Goal: Task Accomplishment & Management: Complete application form

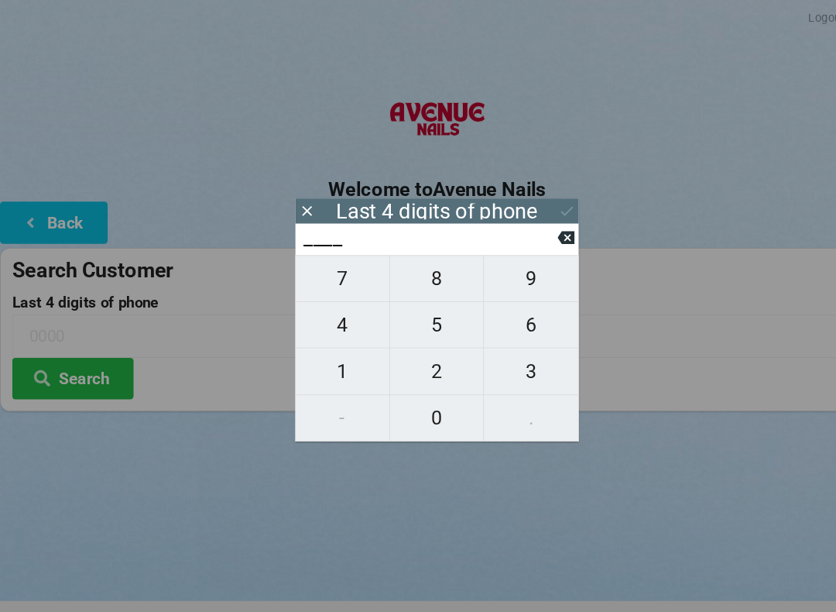
click at [436, 283] on span "8" at bounding box center [418, 266] width 90 height 33
type input "8___"
click at [431, 280] on span "8" at bounding box center [418, 266] width 90 height 33
type input "88__"
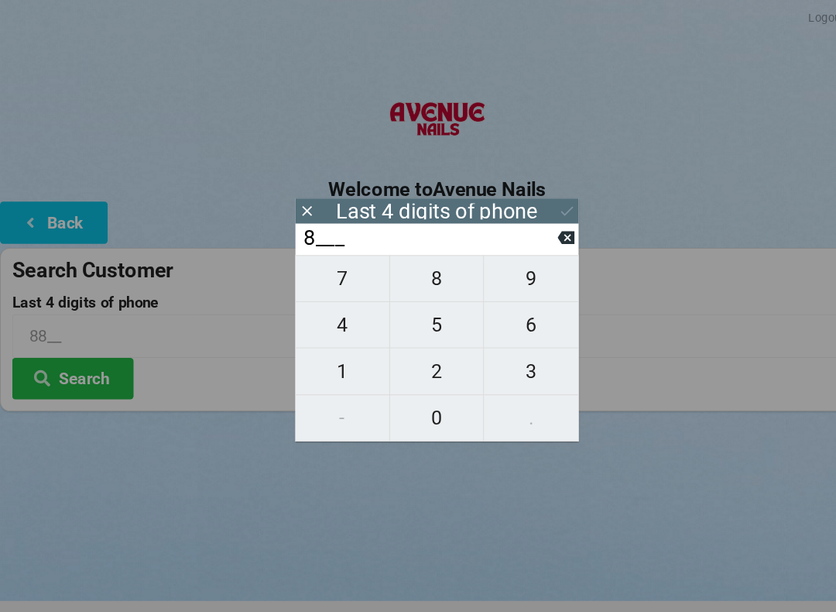
type input "88__"
click at [338, 327] on span "4" at bounding box center [328, 310] width 90 height 33
type input "884_"
click at [331, 362] on span "1" at bounding box center [328, 355] width 90 height 33
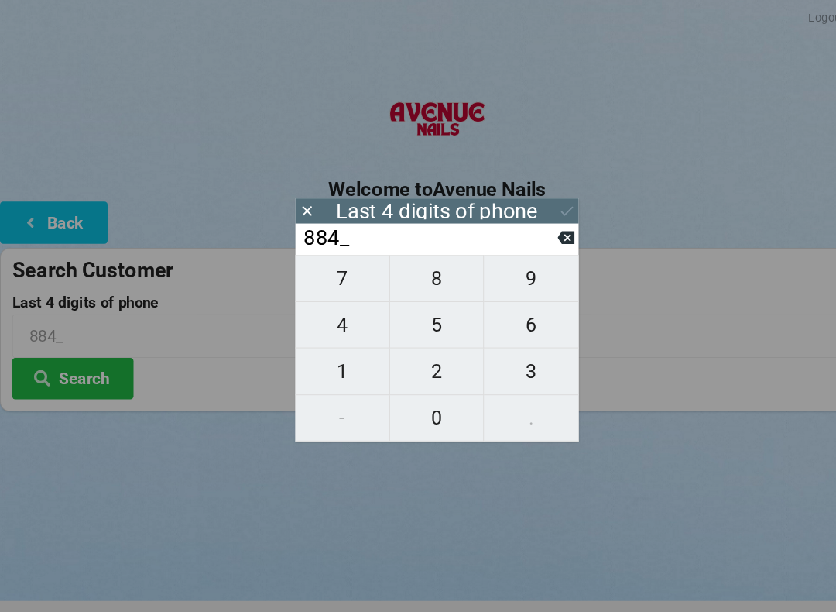
type input "8841"
click at [540, 202] on icon at bounding box center [542, 202] width 16 height 16
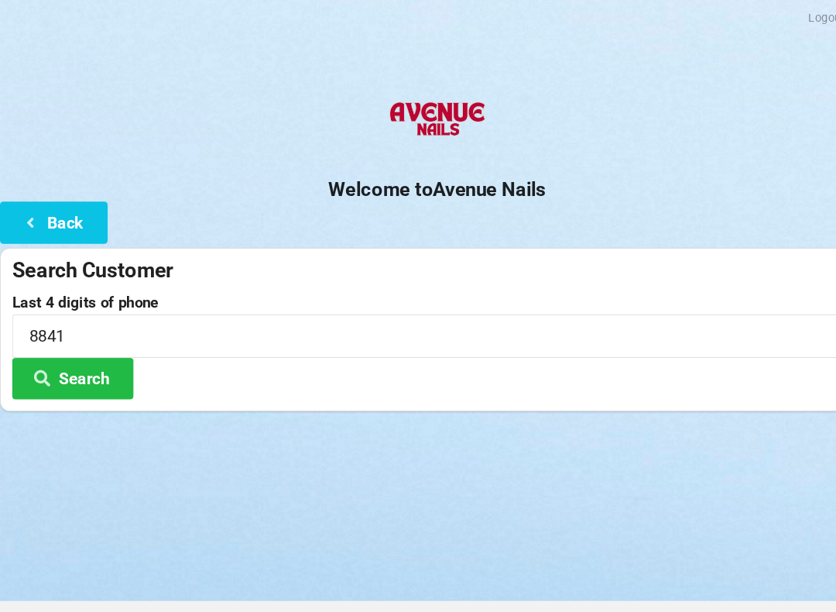
click at [104, 359] on button "Search" at bounding box center [70, 361] width 116 height 39
click at [102, 356] on button "Search" at bounding box center [70, 361] width 116 height 39
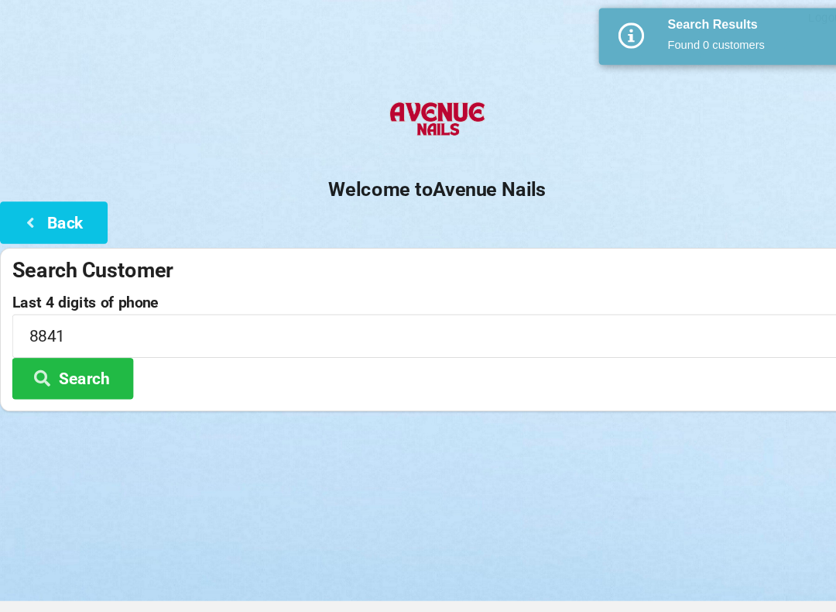
click at [70, 206] on button "Back" at bounding box center [51, 212] width 103 height 39
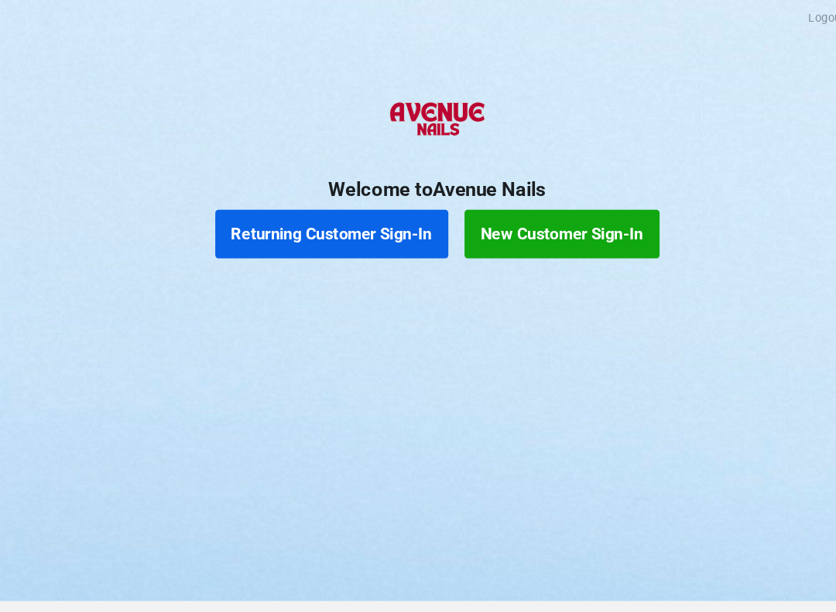
click at [372, 228] on button "Returning Customer Sign-In" at bounding box center [317, 224] width 223 height 46
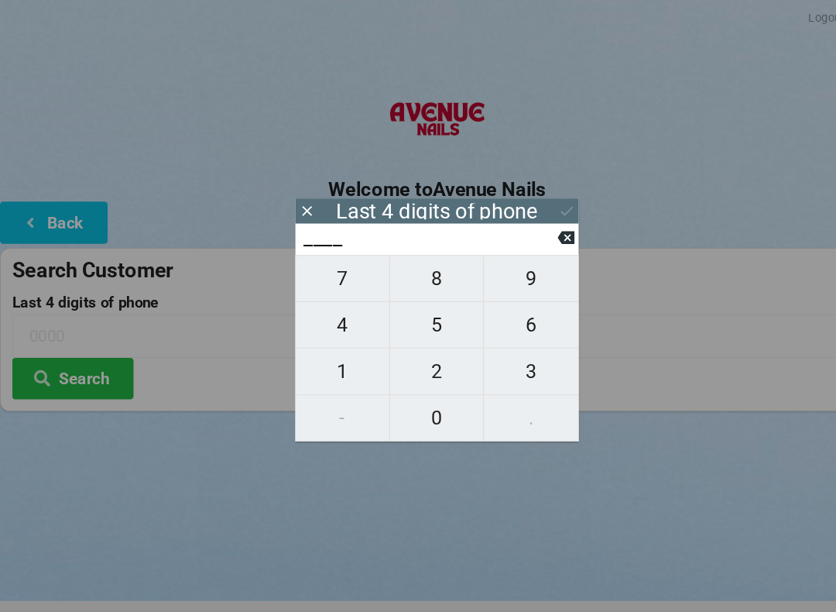
click at [426, 276] on span "8" at bounding box center [418, 266] width 90 height 33
type input "8___"
click at [423, 279] on span "8" at bounding box center [418, 266] width 90 height 33
type input "88__"
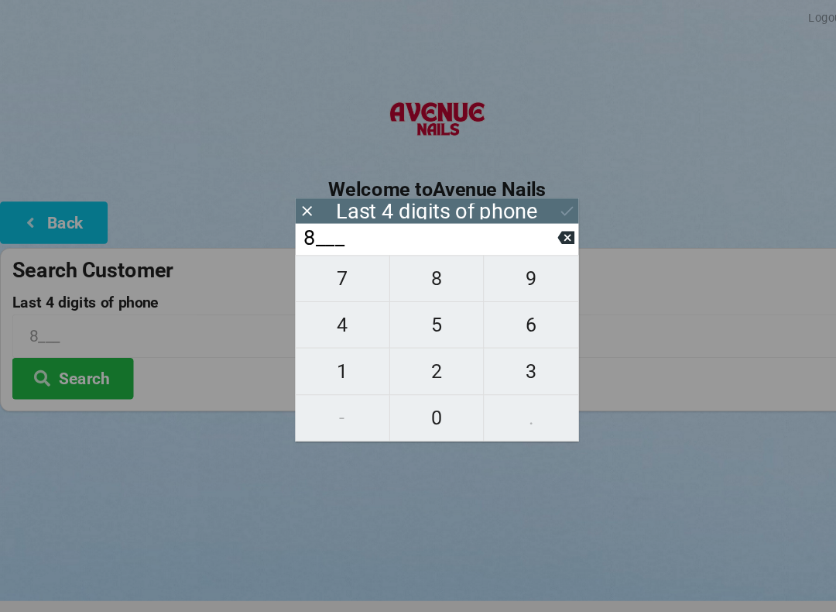
type input "88__"
click at [324, 324] on span "4" at bounding box center [328, 310] width 90 height 33
type input "884_"
click at [332, 355] on span "1" at bounding box center [328, 355] width 90 height 33
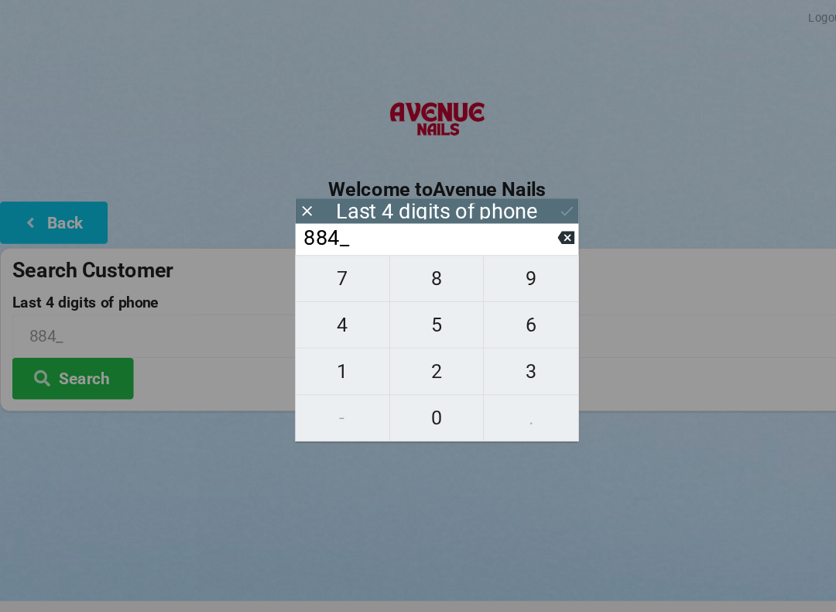
type input "8841"
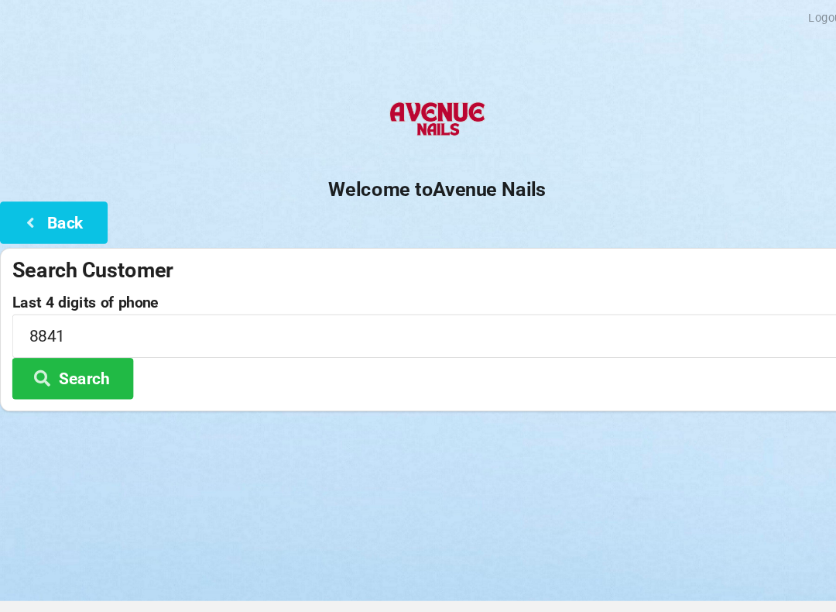
click at [214, 383] on div "Search Customer Last 4 digits of phone 8841 Search" at bounding box center [418, 315] width 836 height 156
click at [107, 365] on button "Search" at bounding box center [70, 361] width 116 height 39
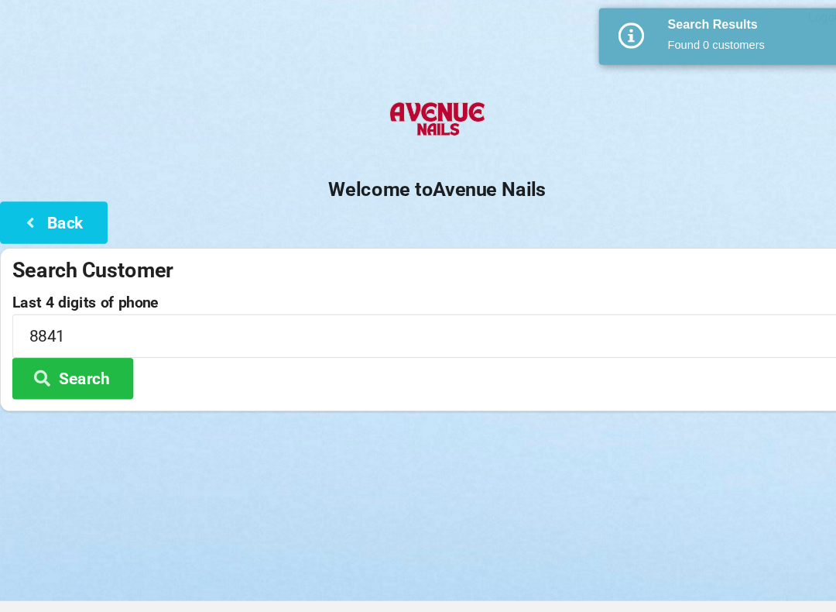
click at [94, 209] on button "Back" at bounding box center [51, 212] width 103 height 39
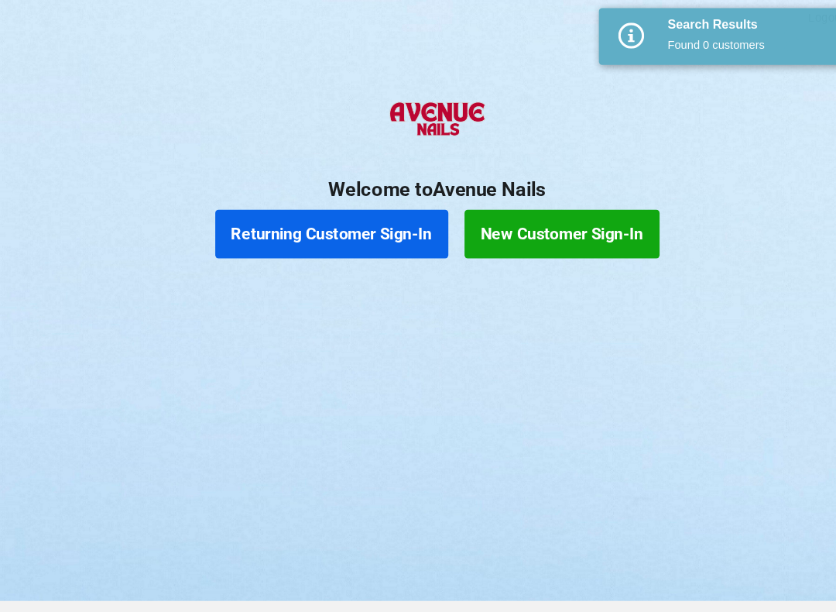
click at [584, 218] on button "New Customer Sign-In" at bounding box center [537, 224] width 187 height 46
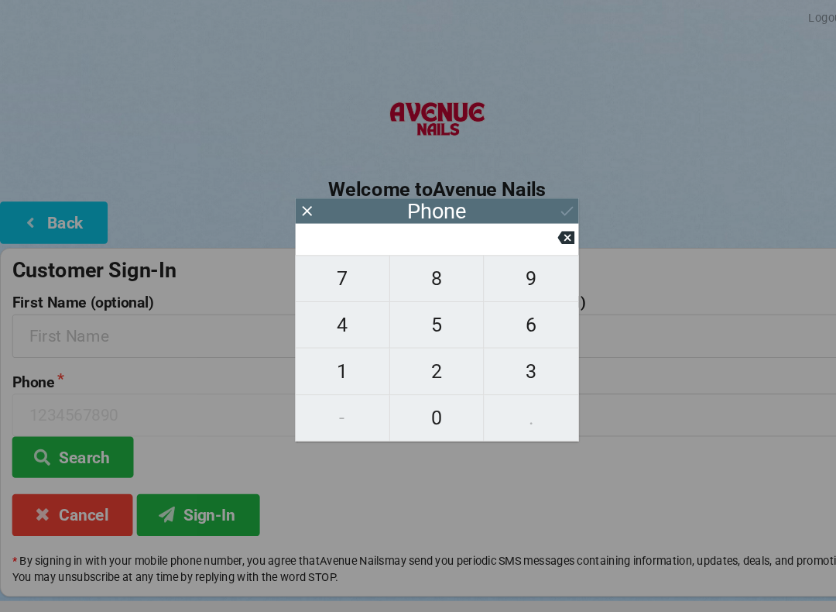
click at [510, 272] on span "9" at bounding box center [508, 266] width 91 height 33
type input "9"
click at [420, 314] on span "5" at bounding box center [418, 310] width 90 height 33
type input "95"
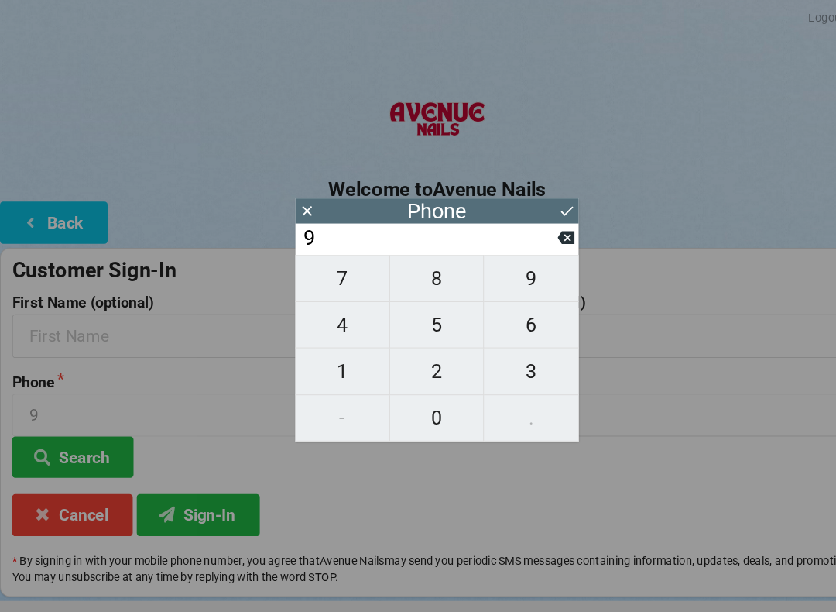
type input "95"
click at [338, 311] on span "4" at bounding box center [328, 310] width 90 height 33
type input "954"
click at [318, 257] on button "7" at bounding box center [328, 266] width 91 height 45
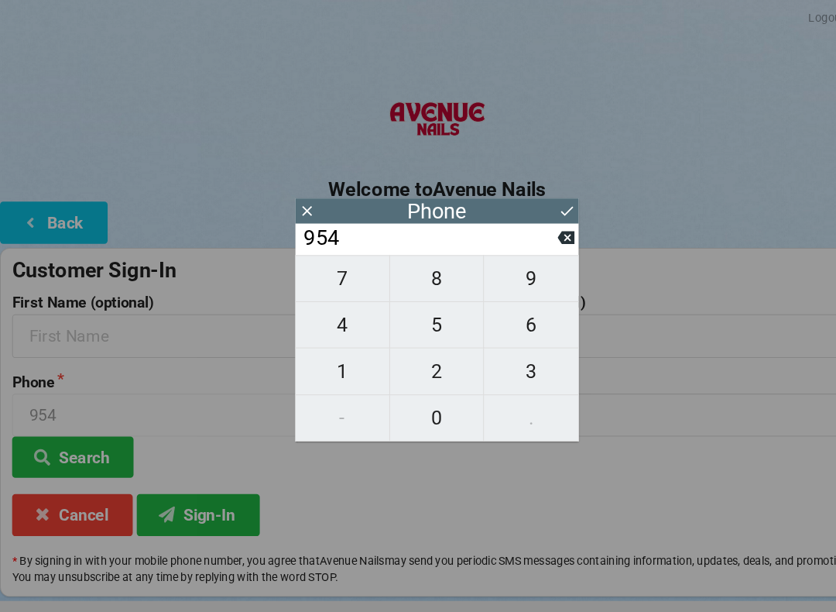
type input "9547"
click at [315, 263] on span "7" at bounding box center [328, 266] width 90 height 33
type input "95477"
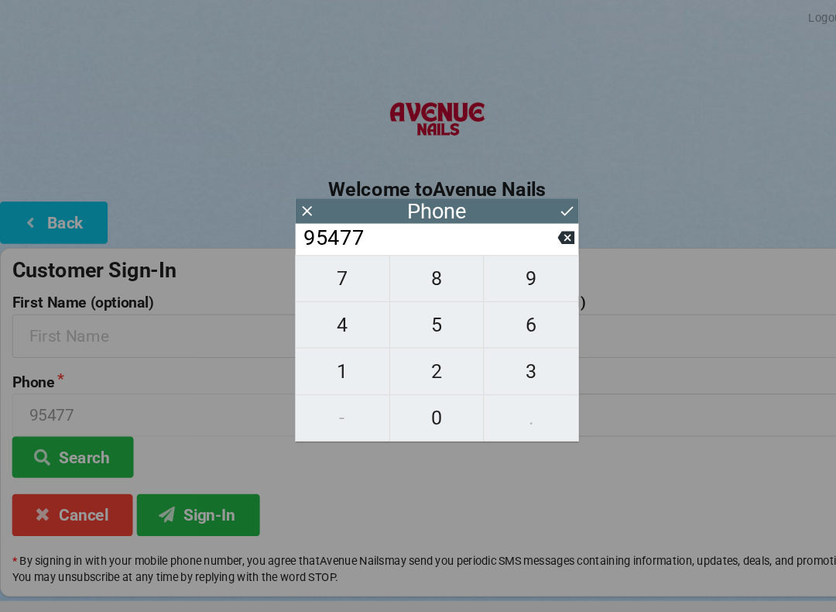
click at [419, 400] on span "0" at bounding box center [418, 399] width 90 height 33
type input "954770"
click at [419, 314] on span "5" at bounding box center [418, 310] width 90 height 33
type input "9547705"
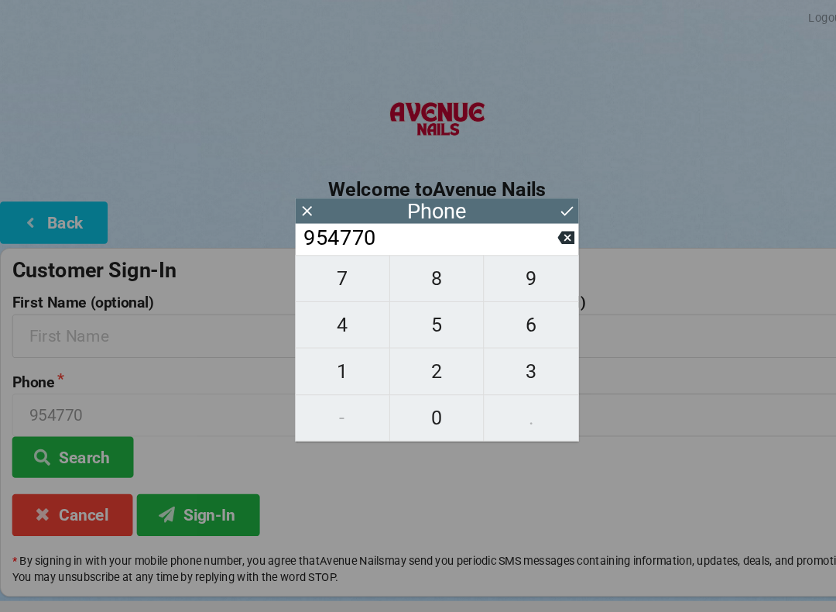
type input "9547705"
click at [417, 352] on span "2" at bounding box center [418, 355] width 90 height 33
type input "95477052"
click at [512, 318] on span "6" at bounding box center [508, 310] width 91 height 33
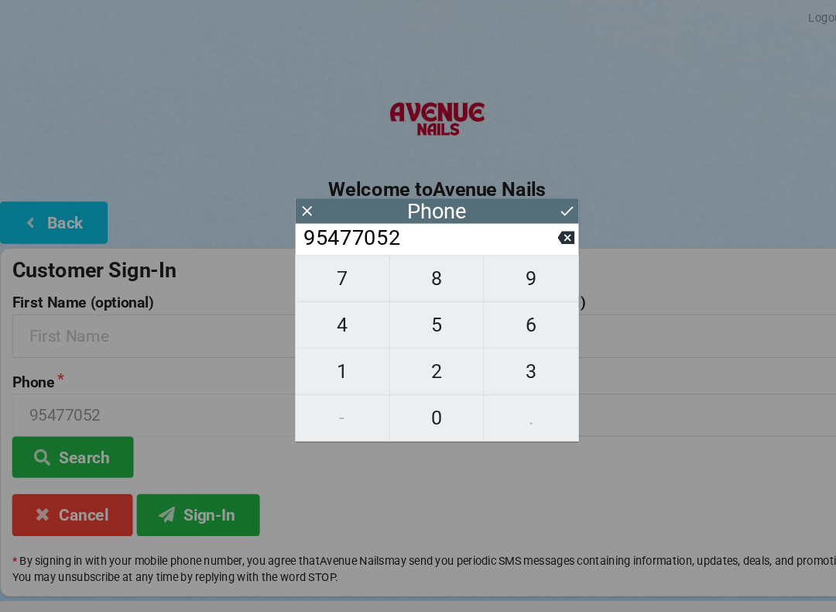
type input "954770526"
click at [335, 273] on span "7" at bounding box center [328, 266] width 90 height 33
type input "9547705267"
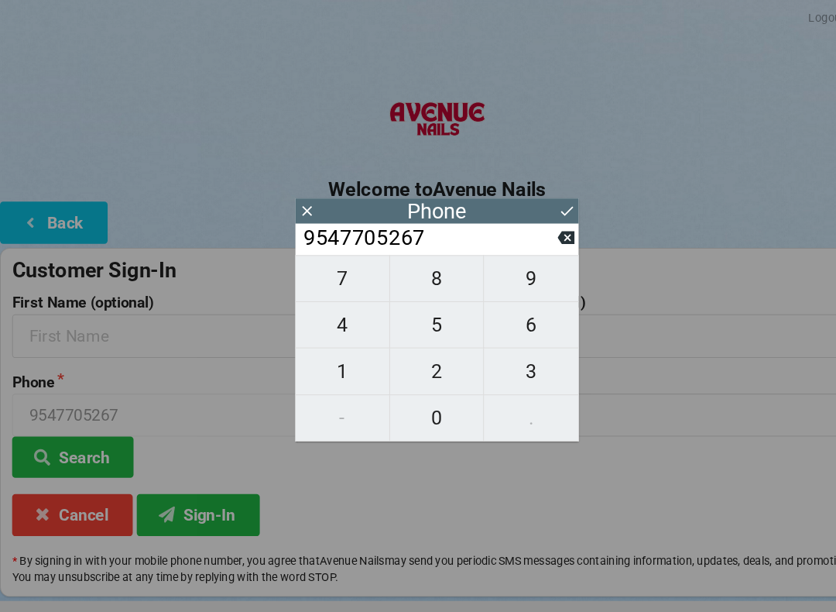
click at [543, 196] on icon at bounding box center [542, 202] width 16 height 16
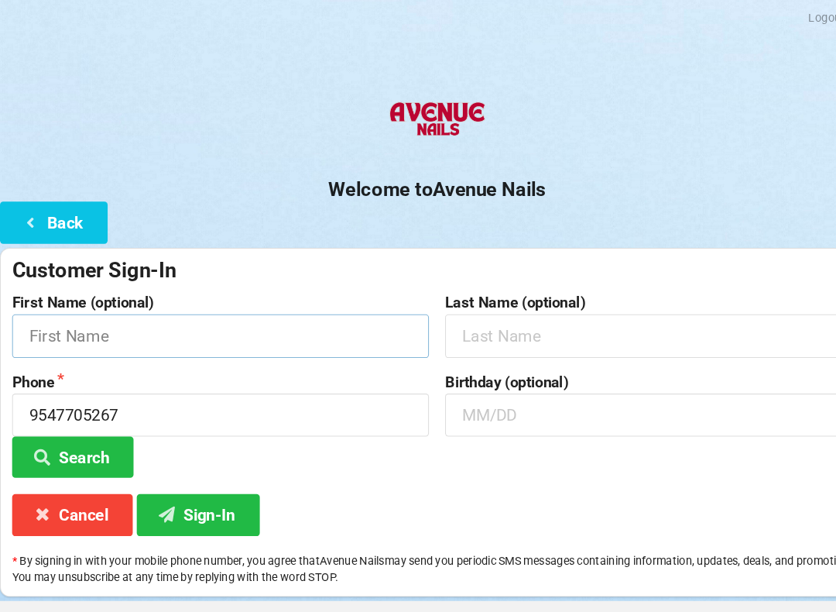
click at [195, 313] on input "text" at bounding box center [211, 320] width 399 height 41
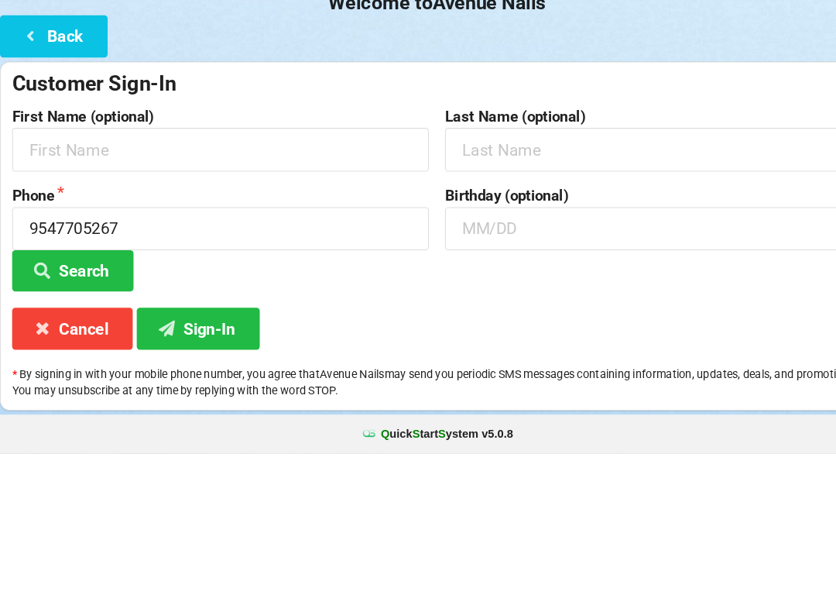
click at [84, 417] on button "Search" at bounding box center [70, 436] width 116 height 39
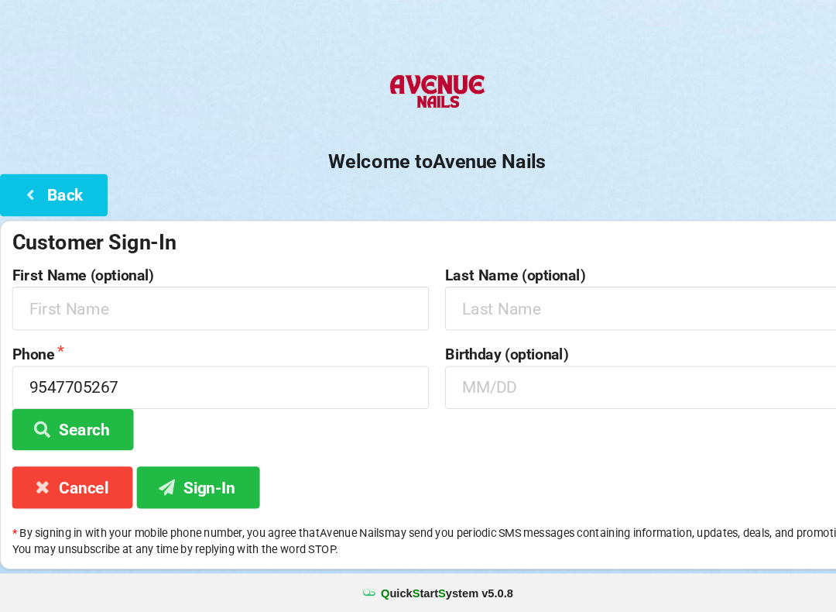
click at [70, 417] on button "Search" at bounding box center [70, 436] width 116 height 39
click at [129, 300] on input "text" at bounding box center [211, 320] width 399 height 41
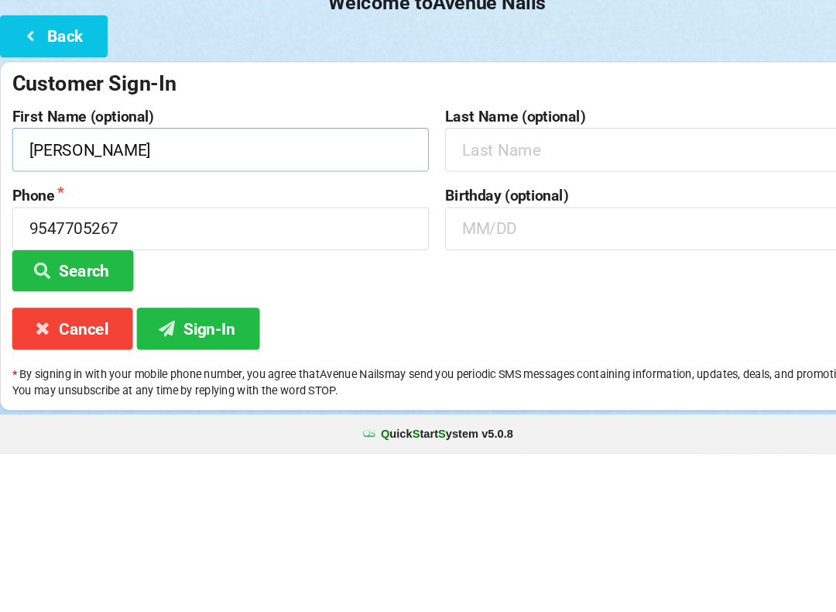
type input "[PERSON_NAME]"
click at [513, 300] on input "text" at bounding box center [625, 320] width 399 height 41
type input "[PERSON_NAME]"
click at [538, 376] on input "text" at bounding box center [625, 396] width 399 height 41
type input "0"
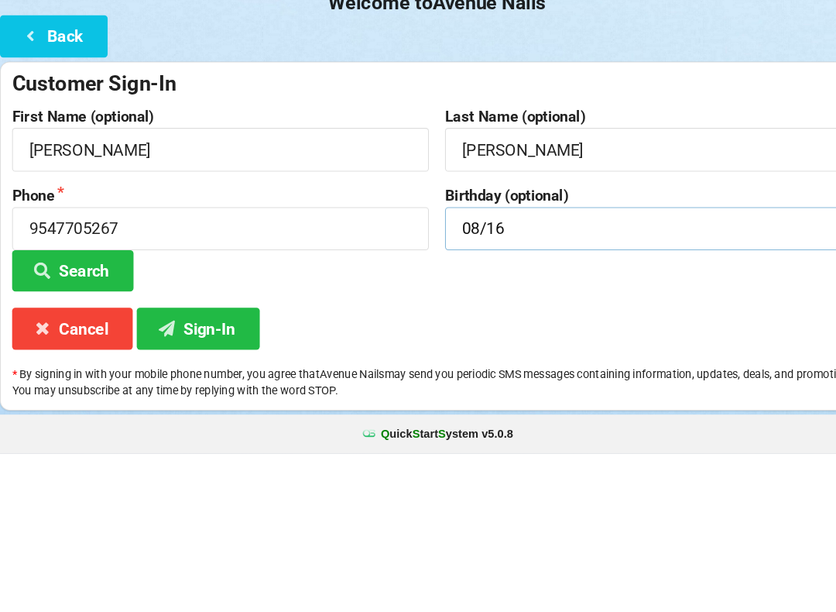
type input "08/16"
click at [70, 417] on button "Search" at bounding box center [70, 436] width 116 height 39
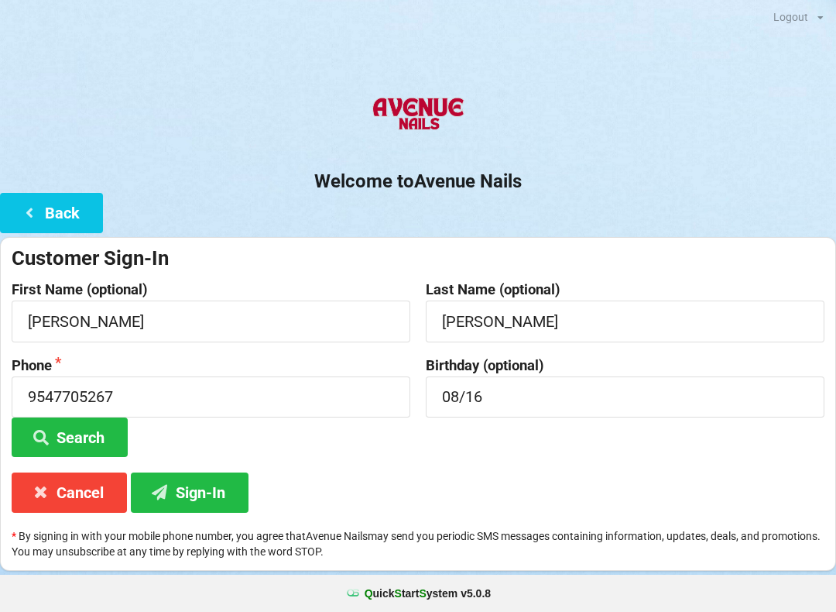
click at [68, 437] on button "Search" at bounding box center [70, 436] width 116 height 39
click at [81, 420] on button "Search" at bounding box center [70, 436] width 116 height 39
click at [211, 487] on button "Sign-In" at bounding box center [190, 491] width 118 height 39
click at [208, 496] on button "Sign-In" at bounding box center [190, 491] width 118 height 39
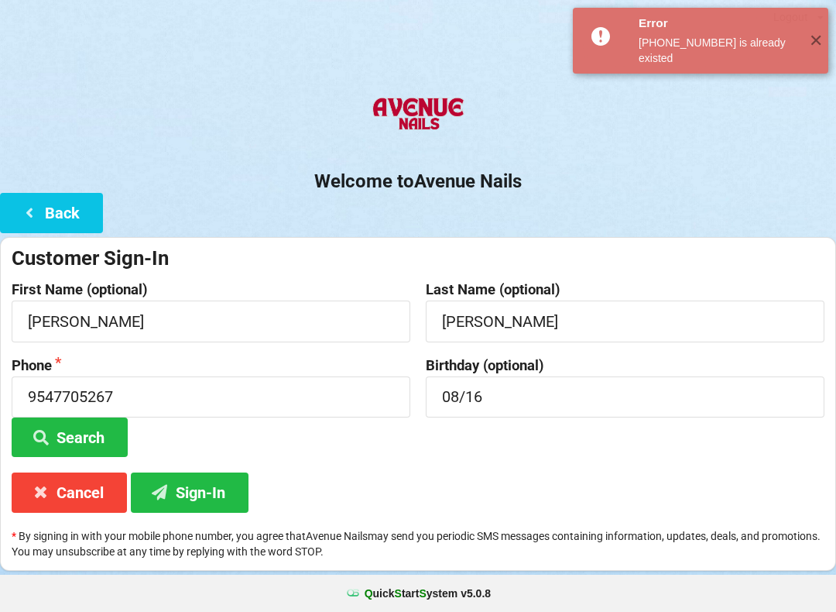
click at [62, 229] on button "Back" at bounding box center [51, 212] width 103 height 39
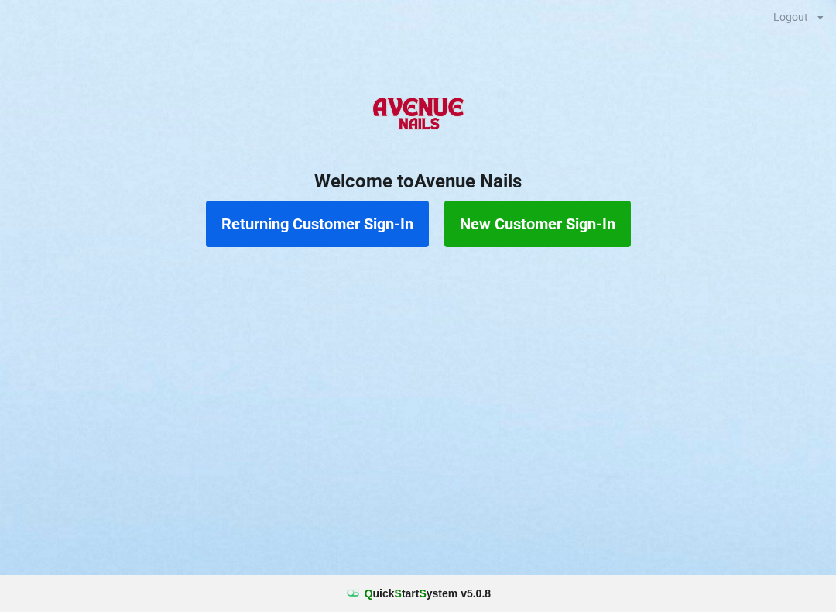
click at [541, 228] on button "New Customer Sign-In" at bounding box center [537, 224] width 187 height 46
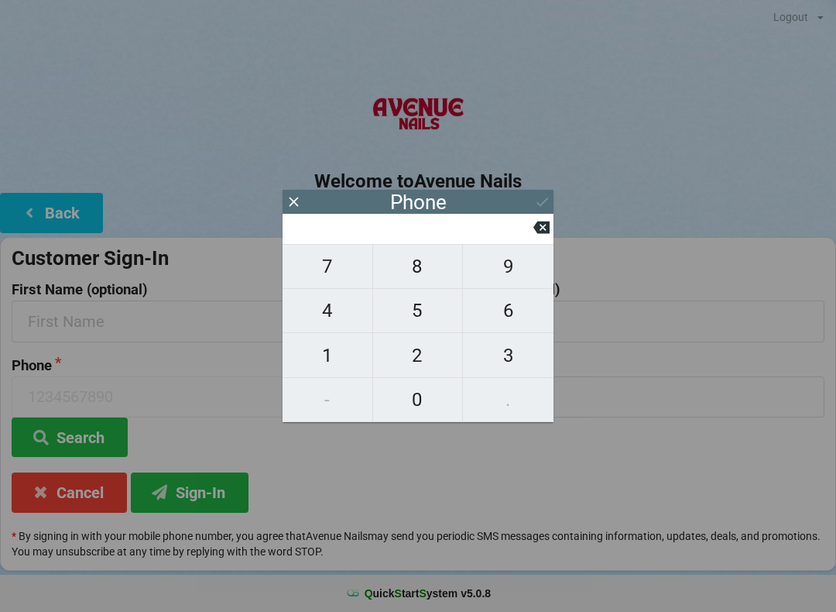
click at [49, 220] on button "Back" at bounding box center [51, 212] width 103 height 39
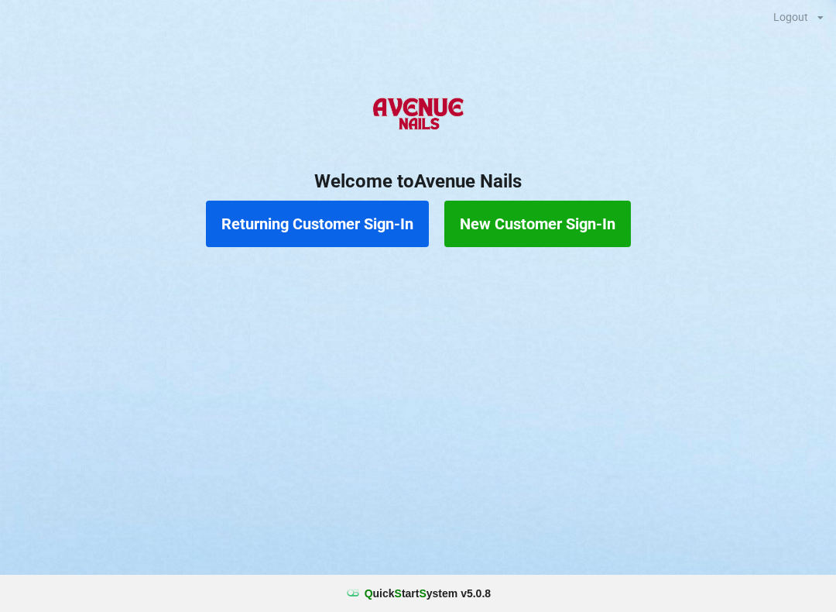
click at [348, 228] on button "Returning Customer Sign-In" at bounding box center [317, 224] width 223 height 46
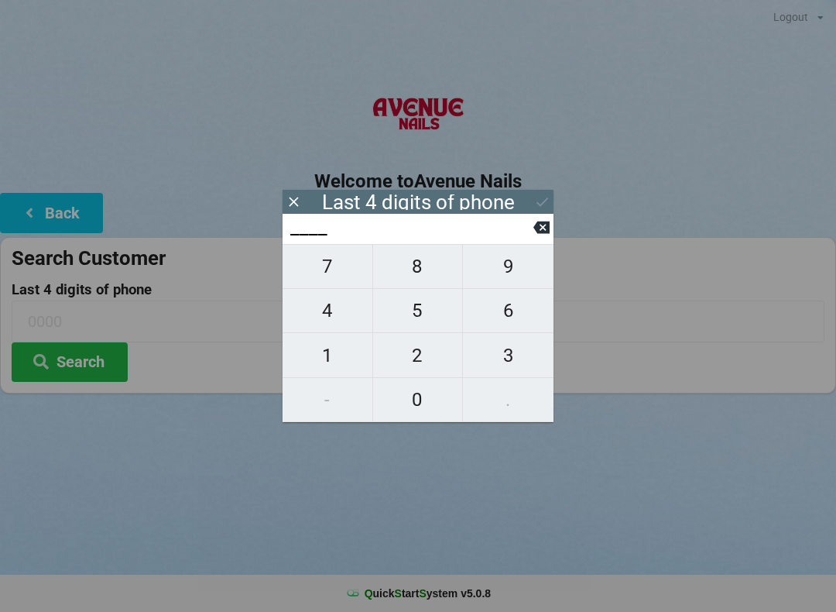
click at [423, 317] on span "5" at bounding box center [418, 310] width 90 height 33
type input "5___"
click at [413, 359] on span "2" at bounding box center [418, 355] width 90 height 33
type input "52__"
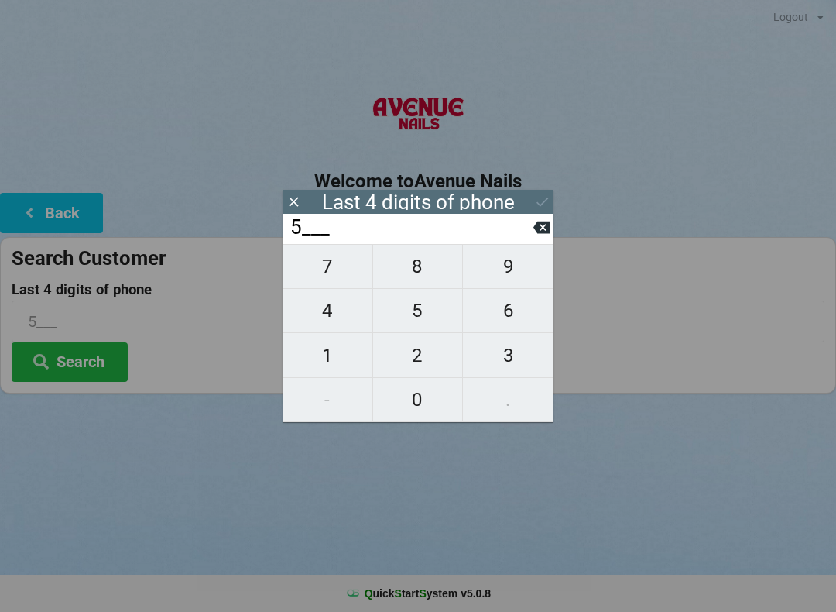
type input "52__"
click at [519, 318] on span "6" at bounding box center [508, 310] width 91 height 33
type input "526_"
click at [331, 274] on span "7" at bounding box center [328, 266] width 90 height 33
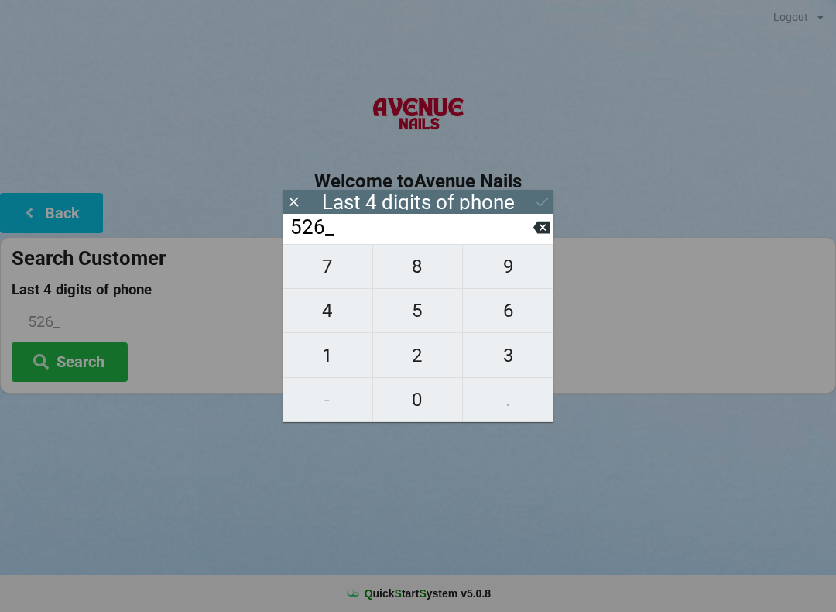
type input "5267"
click at [540, 201] on icon at bounding box center [542, 202] width 16 height 16
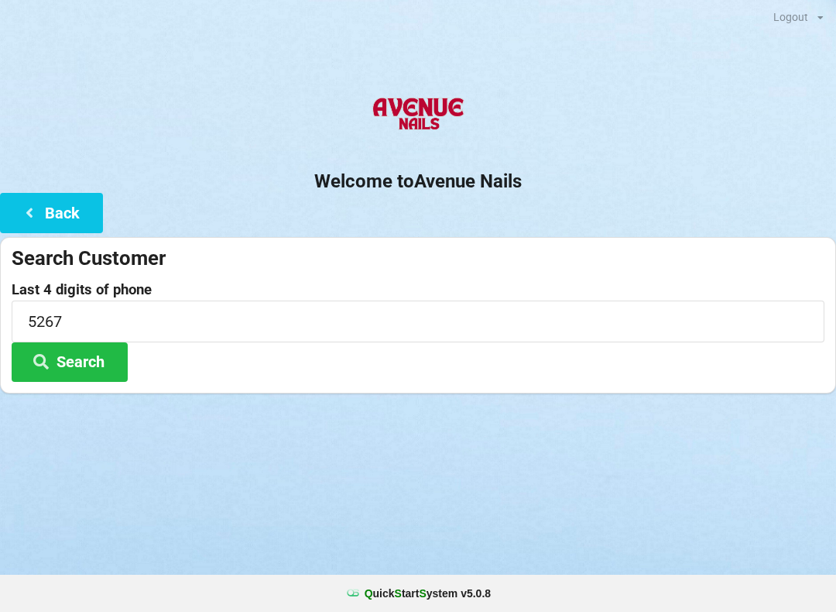
click at [74, 343] on button "Search" at bounding box center [70, 361] width 116 height 39
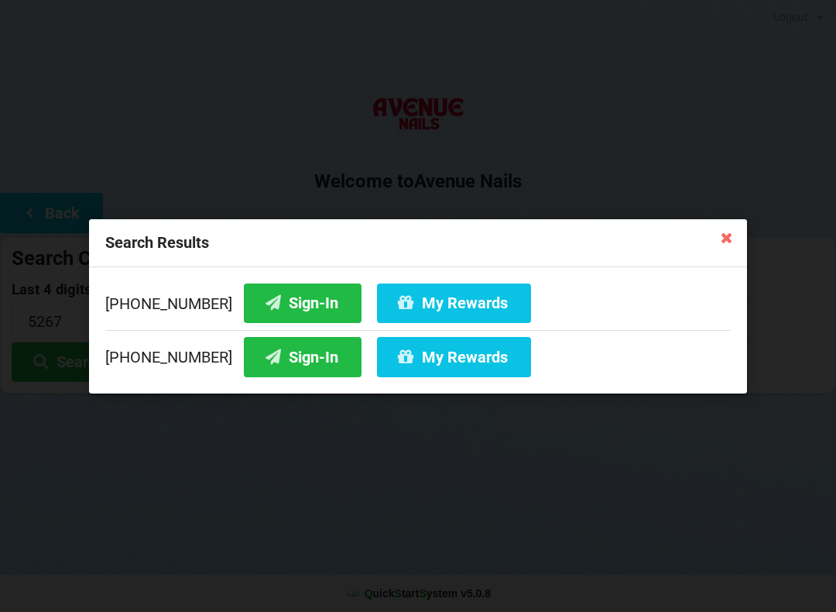
click at [289, 366] on button "Sign-In" at bounding box center [303, 356] width 118 height 39
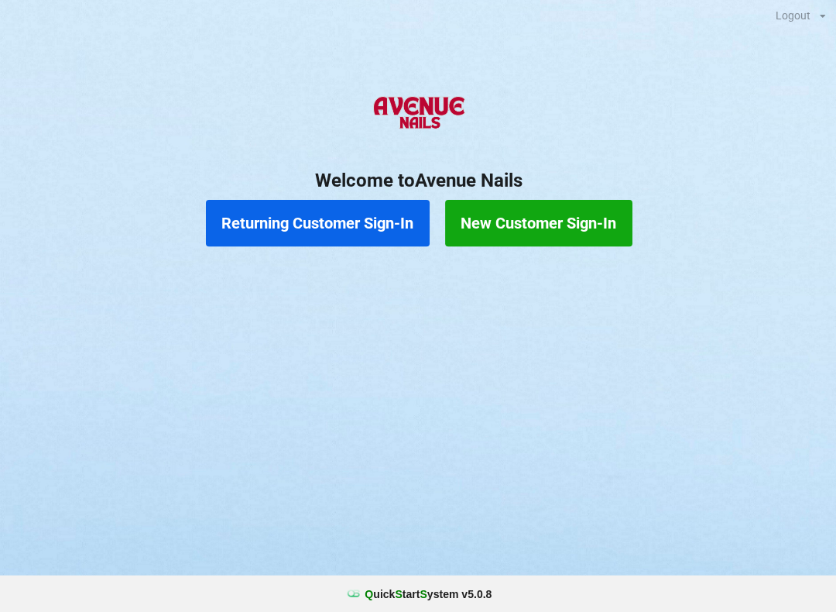
click at [416, 585] on b "Q uick S tart S ystem v 5.0.8" at bounding box center [428, 592] width 126 height 15
click at [307, 228] on button "Returning Customer Sign-In" at bounding box center [317, 224] width 223 height 46
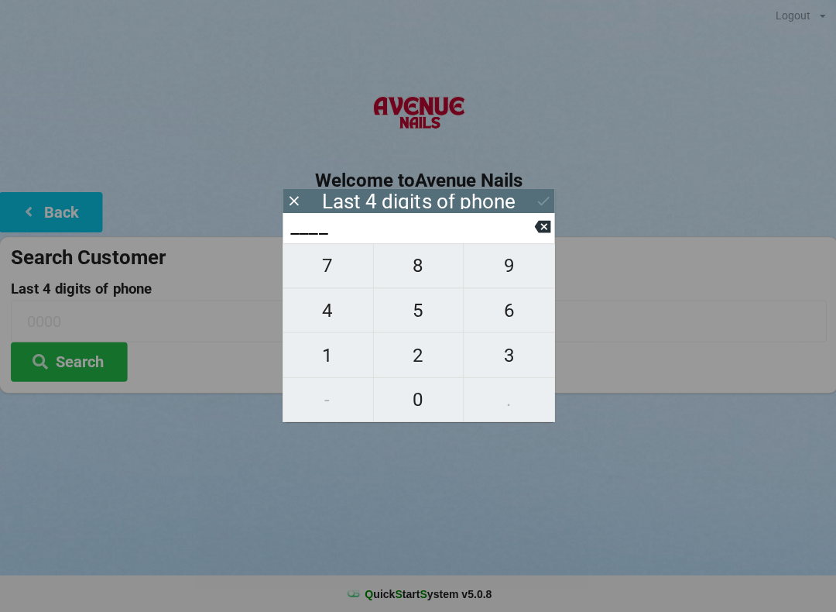
click at [417, 359] on span "2" at bounding box center [418, 355] width 90 height 33
type input "2___"
click at [503, 363] on span "3" at bounding box center [508, 355] width 91 height 33
type input "23__"
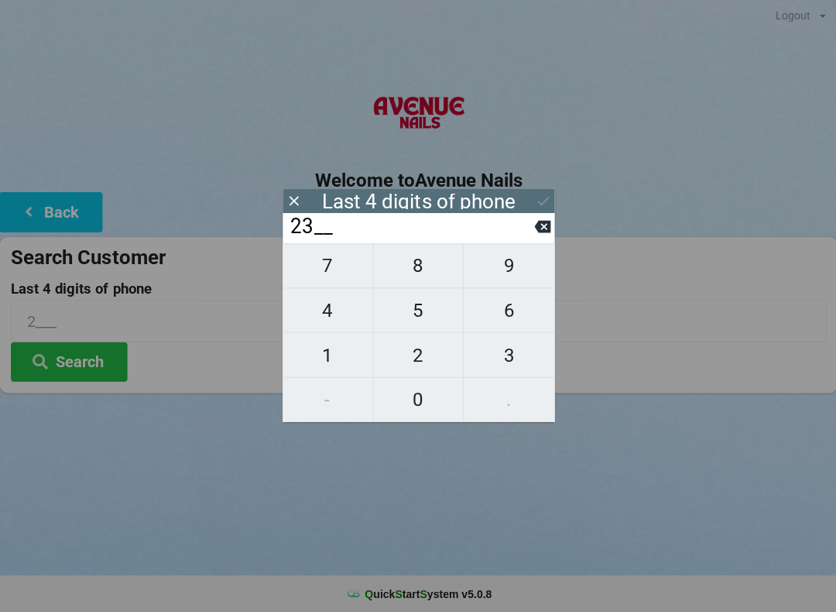
type input "23__"
click at [332, 365] on span "1" at bounding box center [328, 355] width 90 height 33
type input "231_"
click at [493, 364] on span "3" at bounding box center [508, 355] width 91 height 33
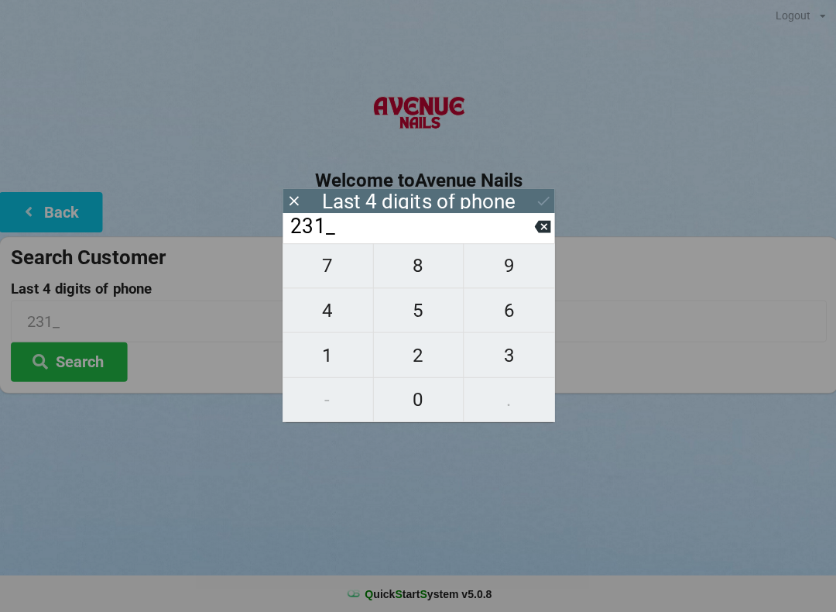
type input "2313"
click at [94, 365] on button "Search" at bounding box center [70, 361] width 116 height 39
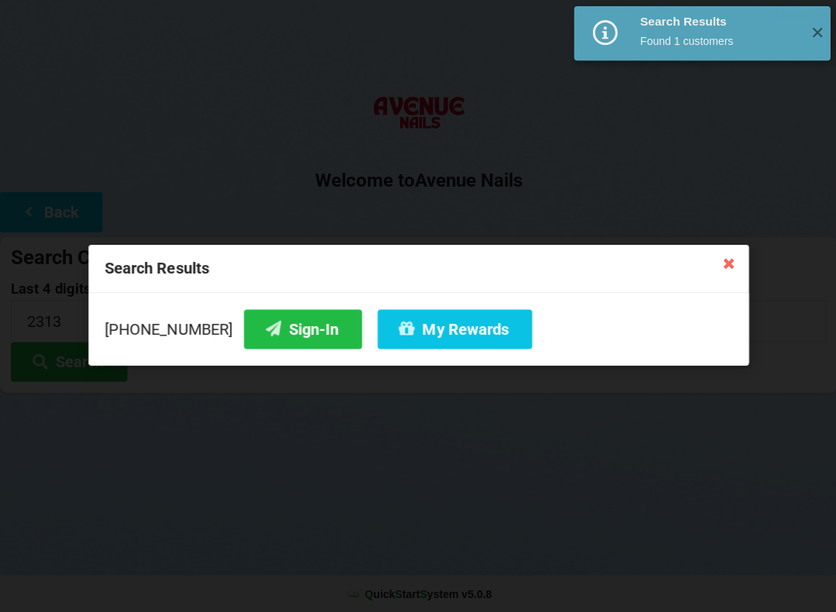
click at [280, 348] on button "Sign-In" at bounding box center [303, 329] width 118 height 39
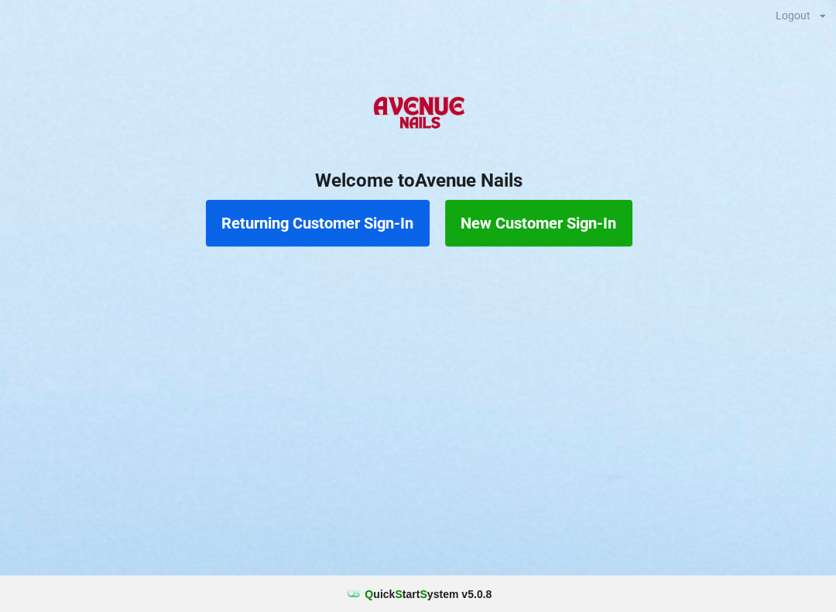
click at [355, 225] on button "Returning Customer Sign-In" at bounding box center [317, 224] width 223 height 46
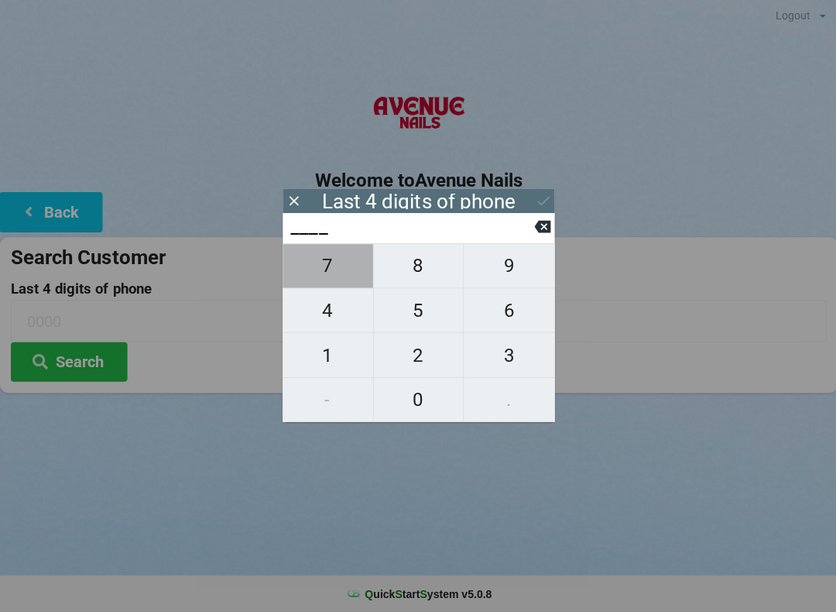
click at [349, 281] on span "7" at bounding box center [328, 266] width 90 height 33
type input "7___"
click at [506, 352] on span "3" at bounding box center [508, 355] width 91 height 33
type input "73__"
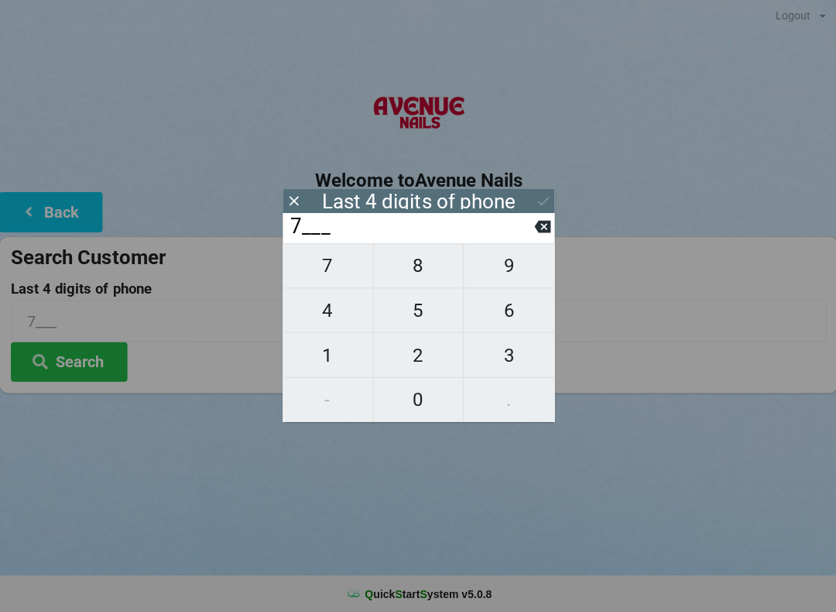
type input "73__"
click at [434, 359] on span "2" at bounding box center [418, 355] width 90 height 33
type input "732_"
click at [434, 358] on span "2" at bounding box center [418, 355] width 90 height 33
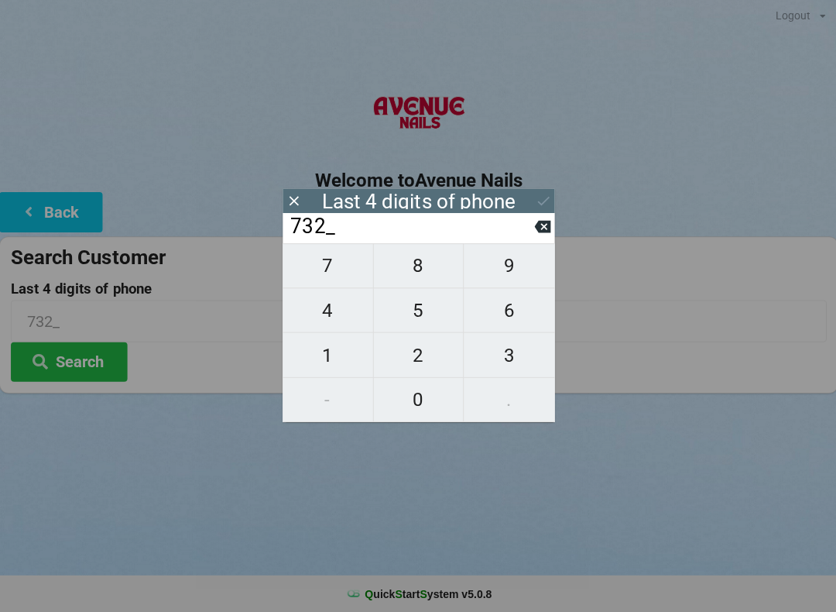
type input "7322"
click at [531, 234] on input "7322" at bounding box center [411, 227] width 245 height 25
click at [529, 232] on input "7322" at bounding box center [411, 227] width 245 height 25
click at [546, 232] on icon at bounding box center [542, 227] width 16 height 12
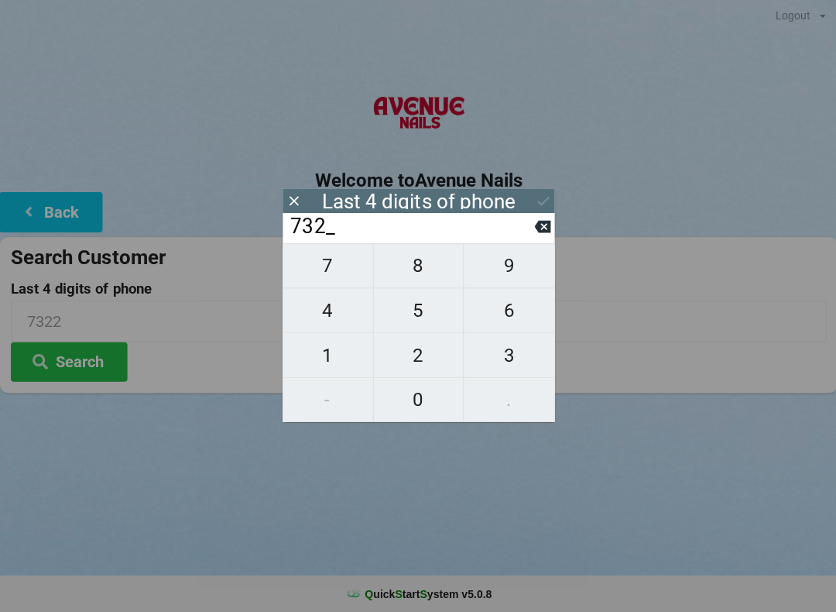
click at [540, 233] on icon at bounding box center [542, 227] width 16 height 16
click at [427, 268] on span "8" at bounding box center [418, 266] width 90 height 33
type input "738_"
click at [421, 276] on span "8" at bounding box center [418, 266] width 90 height 33
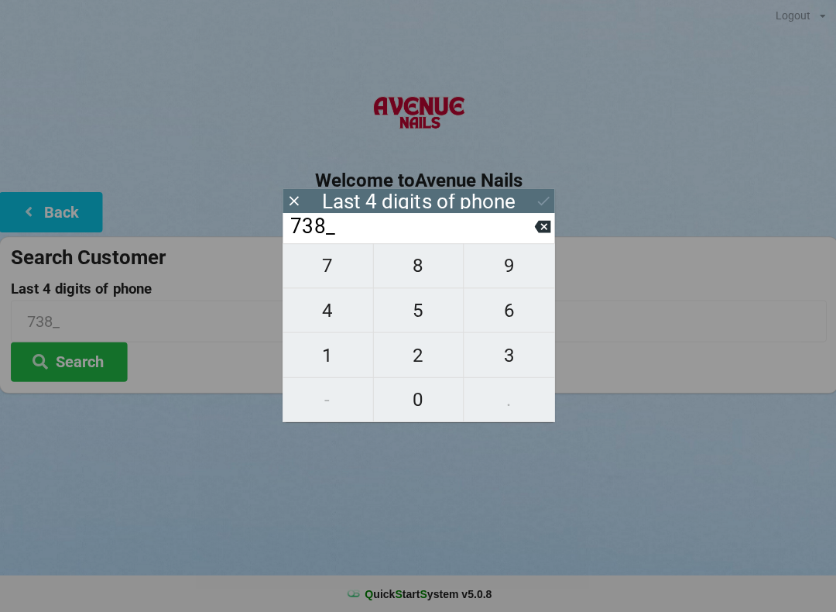
type input "7388"
click at [537, 199] on icon at bounding box center [542, 202] width 16 height 16
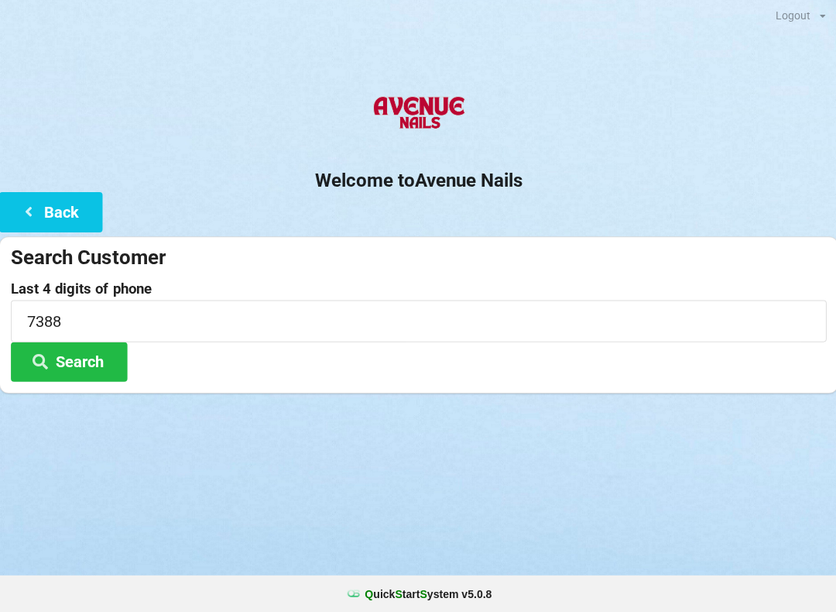
click at [72, 365] on button "Search" at bounding box center [70, 361] width 116 height 39
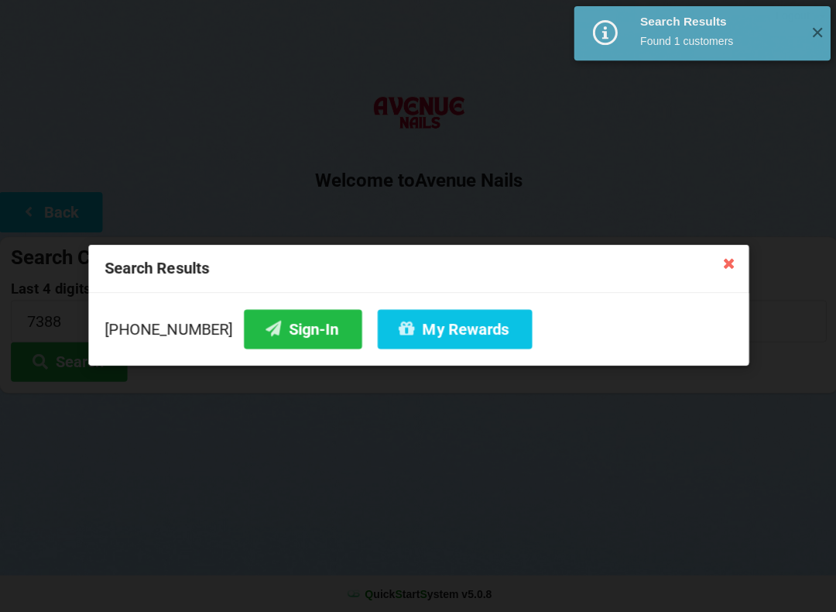
click at [269, 317] on button "Sign-In" at bounding box center [303, 329] width 118 height 39
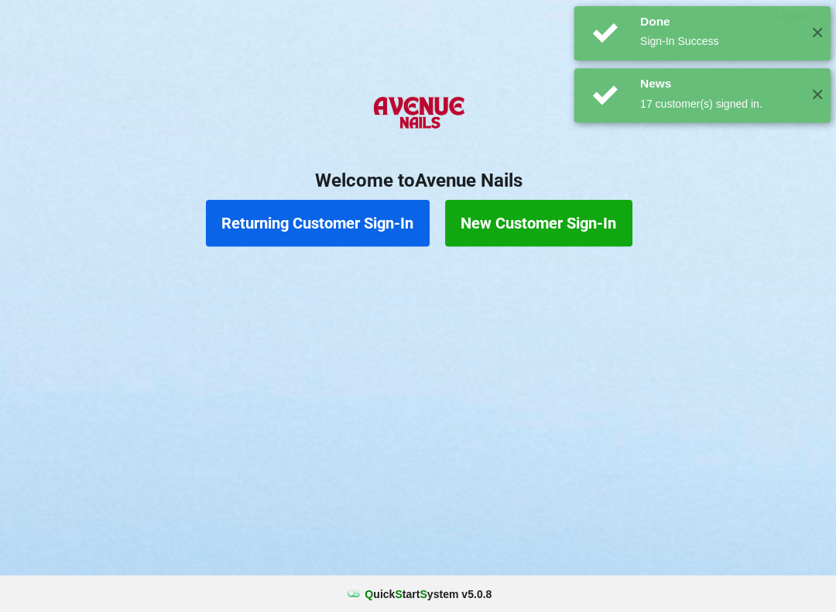
click at [520, 350] on div "Logout Logout Sign-In Welcome to Avenue Nails Returning Customer Sign-In New Cu…" at bounding box center [418, 306] width 836 height 612
